Goal: Task Accomplishment & Management: Use online tool/utility

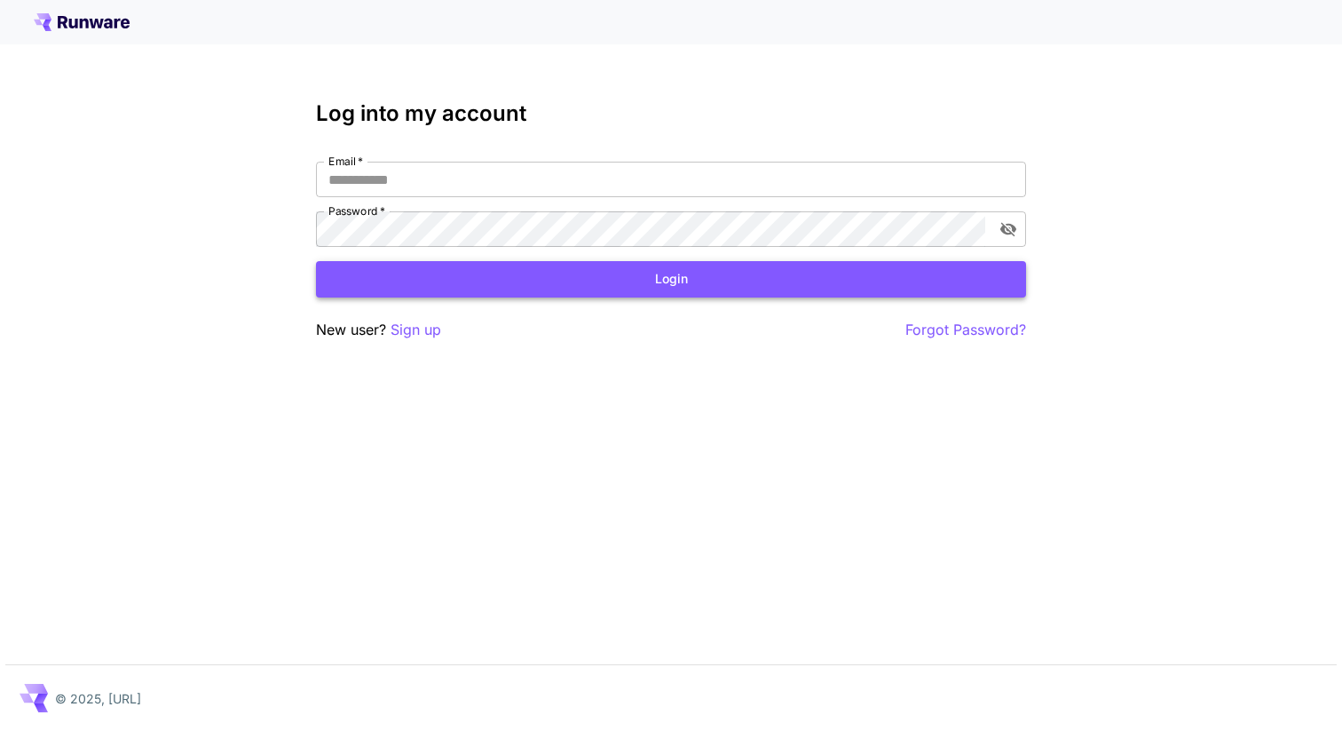
type input "**********"
click at [658, 287] on button "Login" at bounding box center [671, 279] width 710 height 36
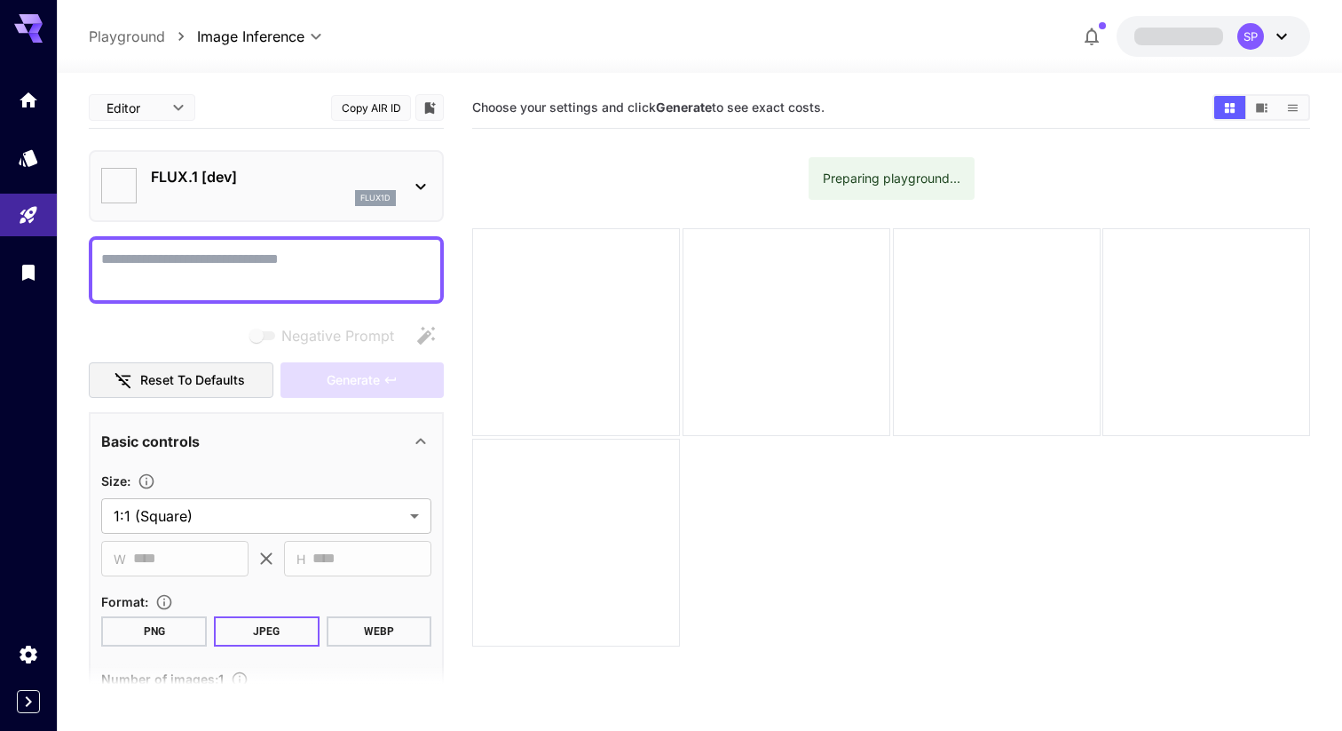
type input "**********"
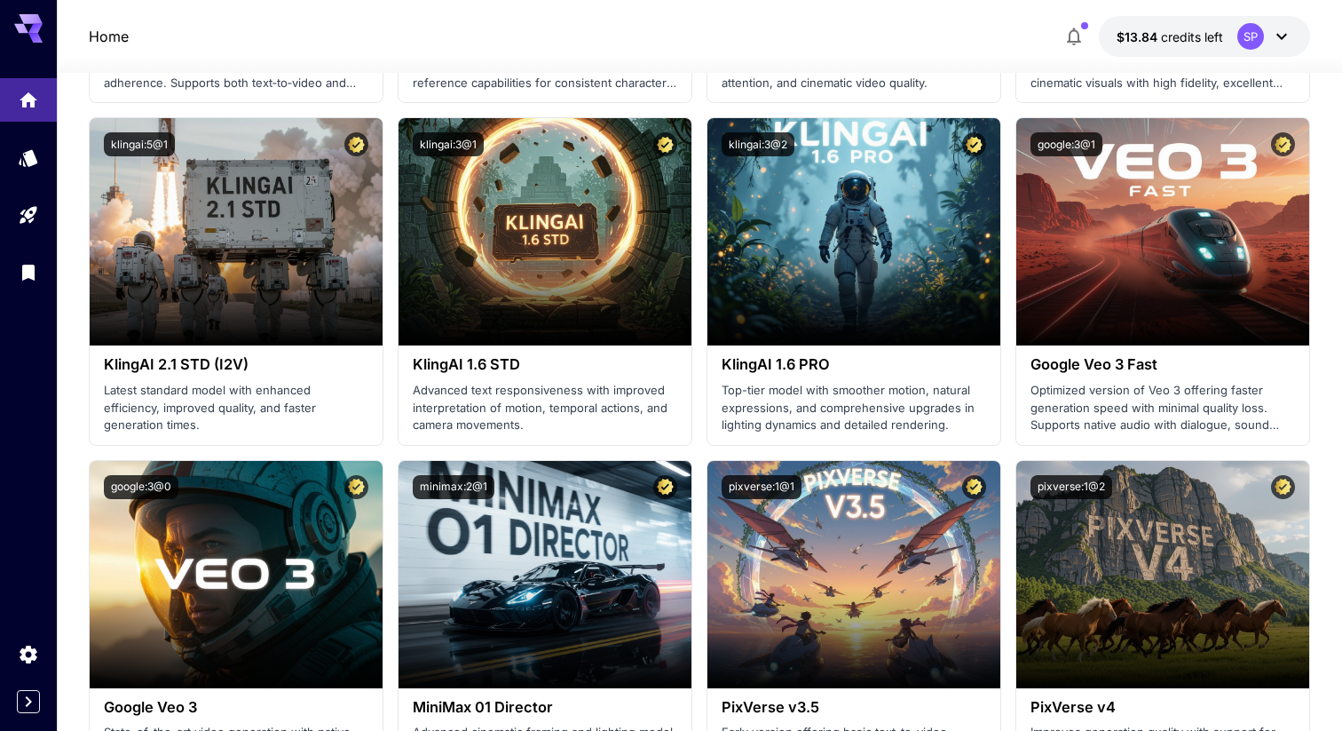
scroll to position [1348, 0]
